Goal: Register for event/course

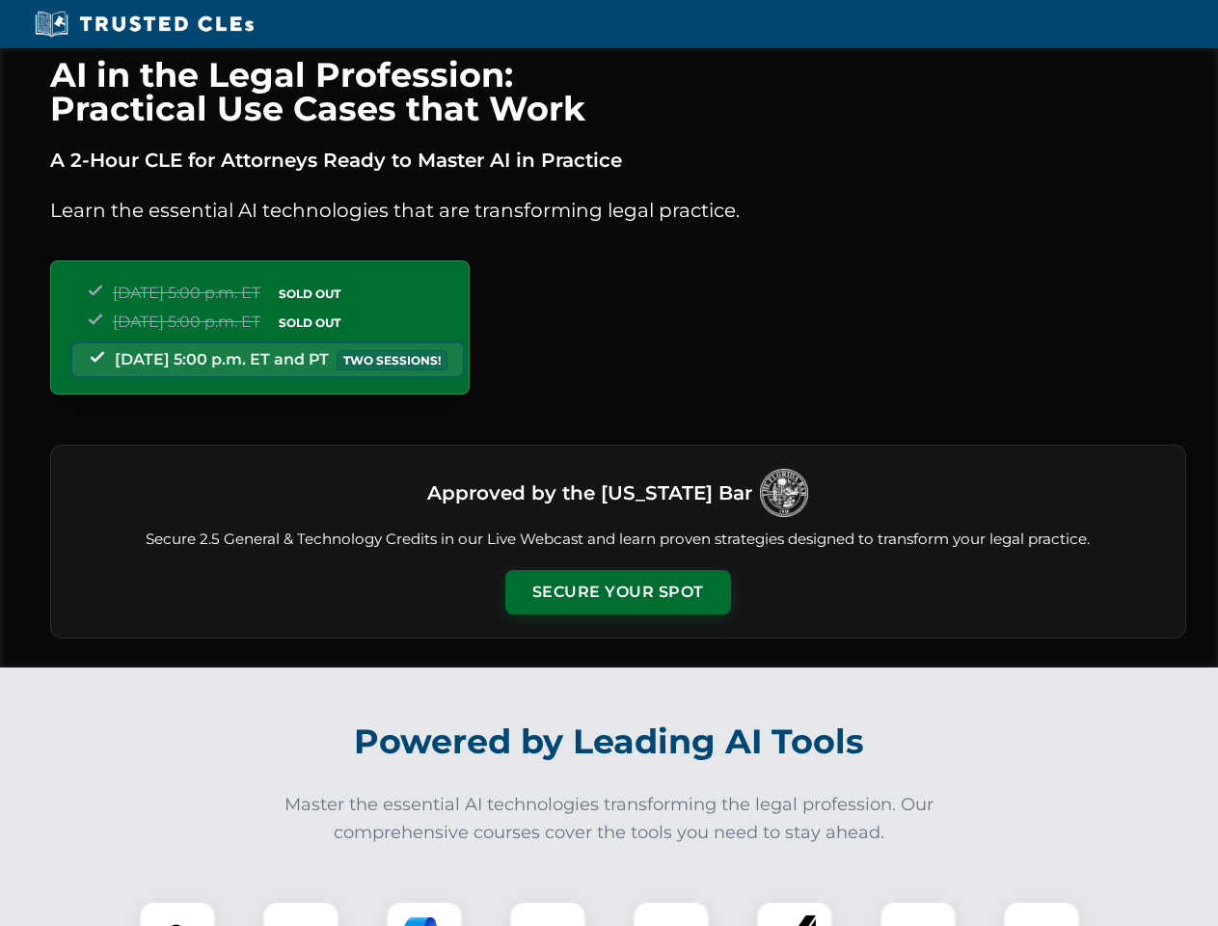
click at [617, 592] on button "Secure Your Spot" at bounding box center [618, 592] width 226 height 44
click at [177, 913] on img at bounding box center [177, 939] width 56 height 56
click at [301, 913] on div at bounding box center [300, 938] width 77 height 77
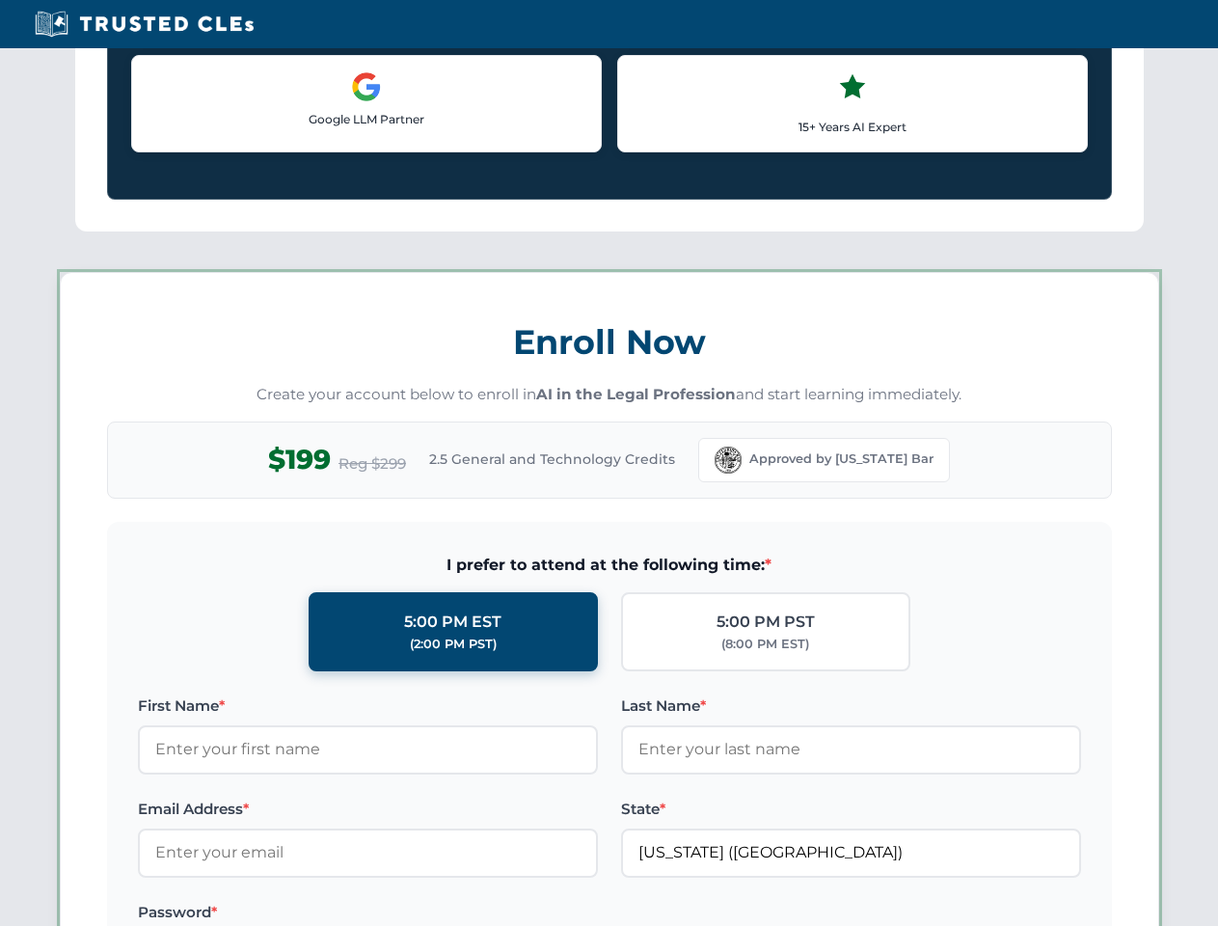
click at [548, 913] on label "Password *" at bounding box center [368, 911] width 460 height 23
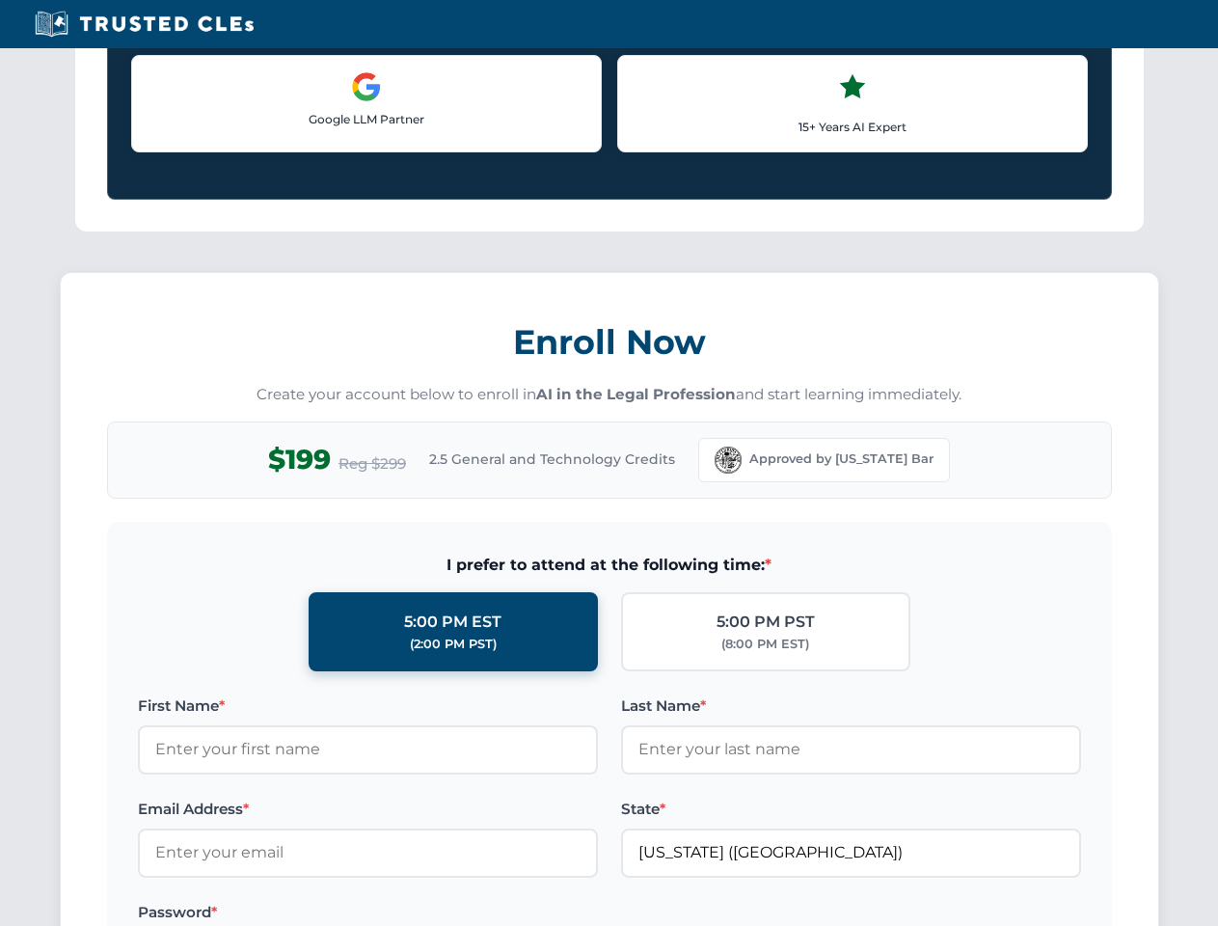
scroll to position [1892, 0]
